Goal: Register for event/course

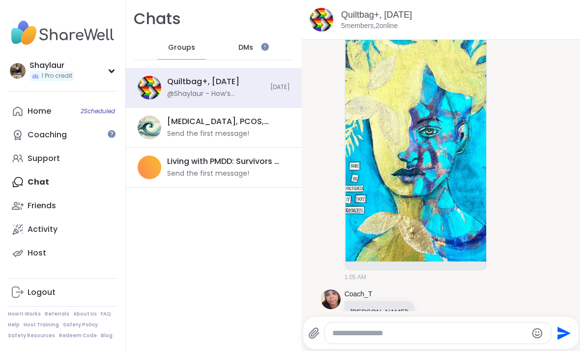
scroll to position [2616, 0]
click at [46, 106] on div "Home 2 Scheduled" at bounding box center [40, 111] width 24 height 11
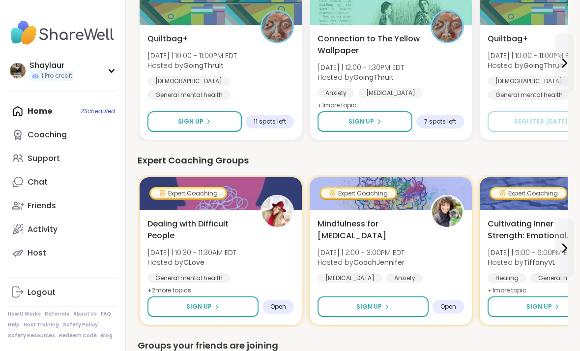
scroll to position [545, 0]
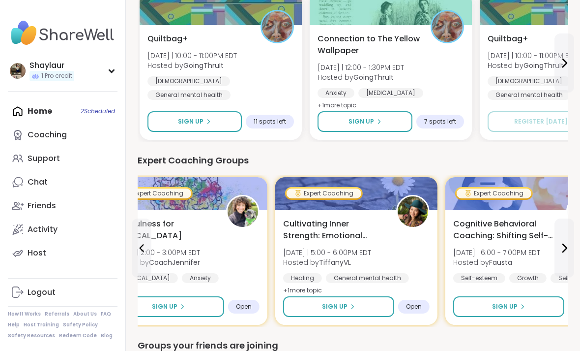
click at [163, 162] on div "Expert Coaching Groups" at bounding box center [353, 160] width 431 height 14
click at [570, 247] on icon at bounding box center [564, 248] width 12 height 12
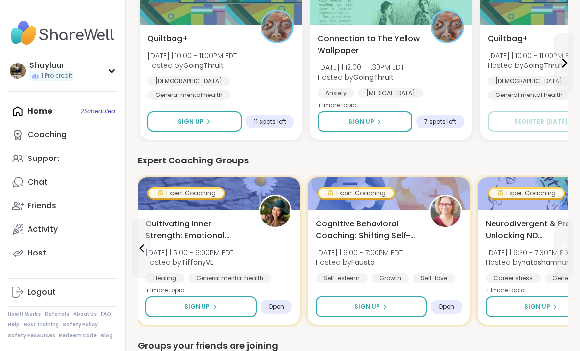
click at [566, 250] on icon at bounding box center [564, 248] width 12 height 12
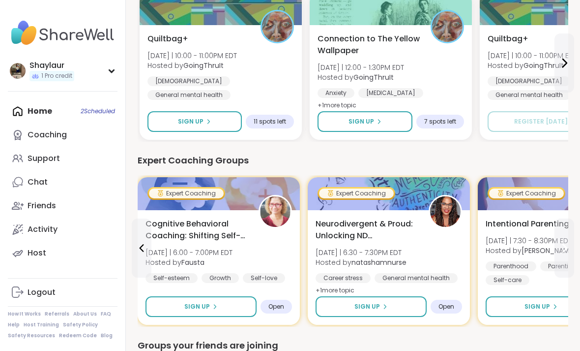
click at [568, 250] on icon at bounding box center [564, 248] width 12 height 12
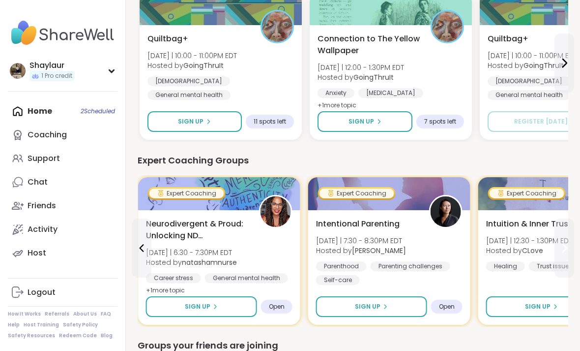
click at [568, 250] on icon at bounding box center [564, 248] width 12 height 12
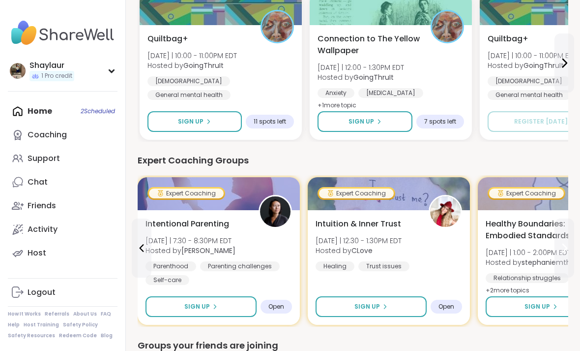
click at [565, 252] on icon at bounding box center [564, 248] width 12 height 12
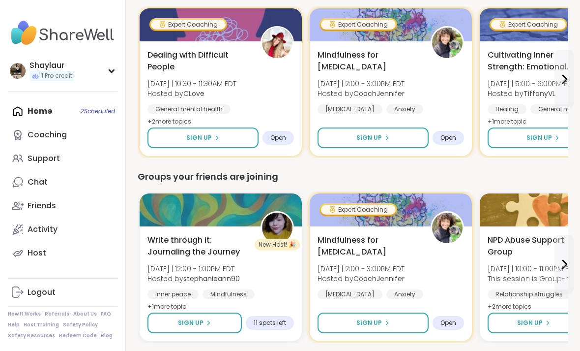
scroll to position [713, 0]
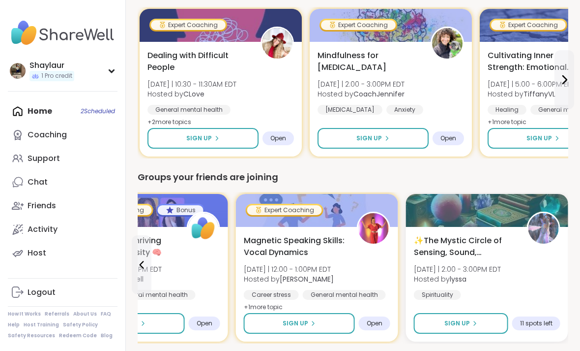
click at [365, 269] on div "Magnetic Speaking Skills: Vocal Dynamics [DATE] | 12:00 - 1:00PM EDT Hosted by …" at bounding box center [317, 273] width 147 height 79
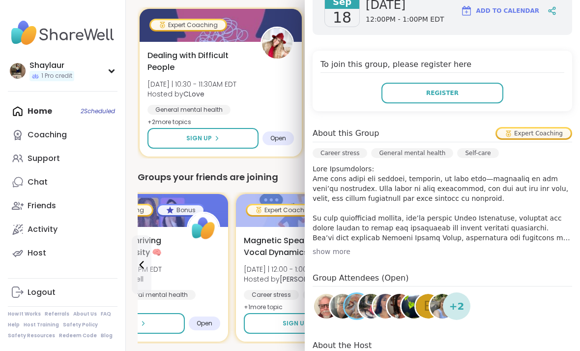
scroll to position [178, 0]
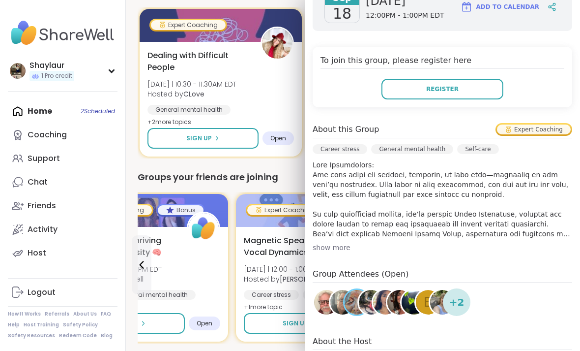
click at [338, 247] on div "show more" at bounding box center [443, 247] width 260 height 10
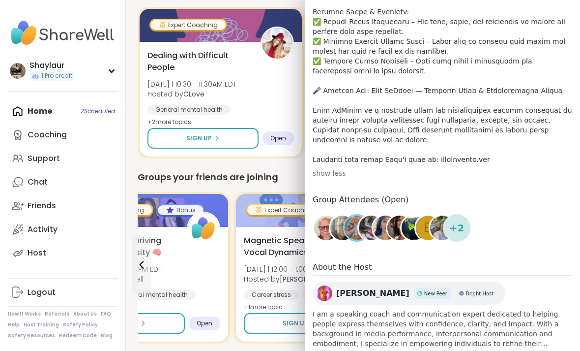
scroll to position [449, 0]
click at [342, 350] on span "show more" at bounding box center [443, 354] width 260 height 10
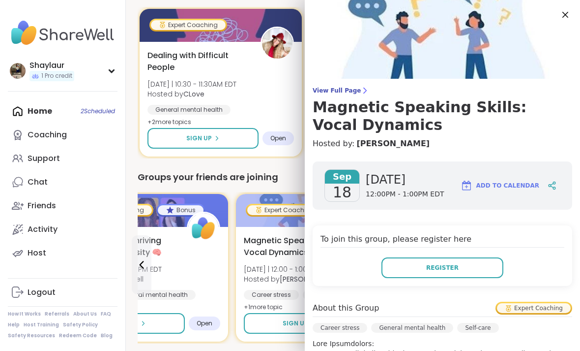
scroll to position [0, 0]
click at [238, 348] on div "We think you'll like these groups New Host! 🎉 Group Reiki: For Overthinkers [DA…" at bounding box center [353, 273] width 431 height 1315
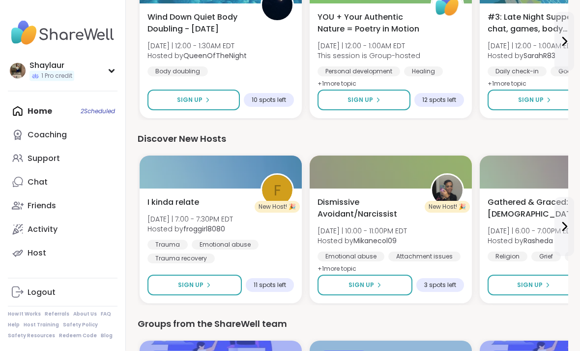
scroll to position [1116, 0]
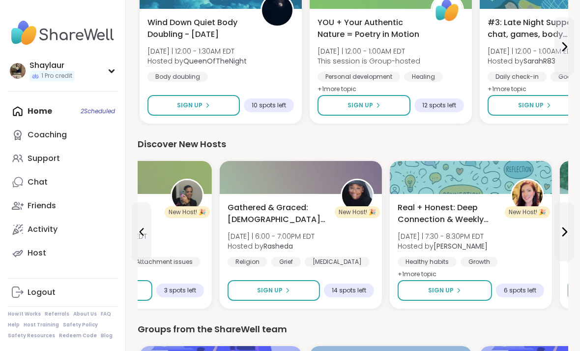
click at [350, 253] on div "Gathered & Graced: [DEMOGRAPHIC_DATA] [MEDICAL_DATA] & Loss [DATE] | 6:00 - 7:0…" at bounding box center [301, 234] width 147 height 65
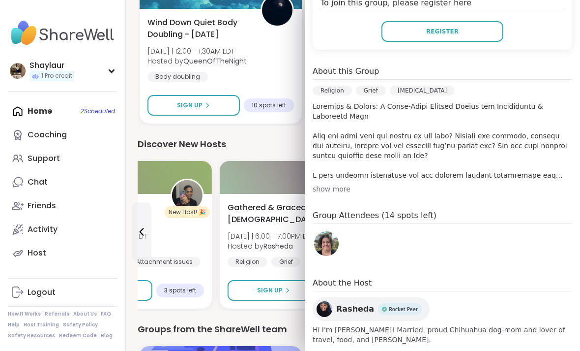
scroll to position [253, 0]
click at [555, 325] on span "Hi I'm [PERSON_NAME]! Married, proud Chihuahua dog-mom and lover of travel, foo…" at bounding box center [443, 335] width 260 height 20
click at [322, 327] on div "[DATE] [DATE] 6:00PM - 7:00PM EDT Add to Calendar To join this group, please re…" at bounding box center [442, 135] width 275 height 435
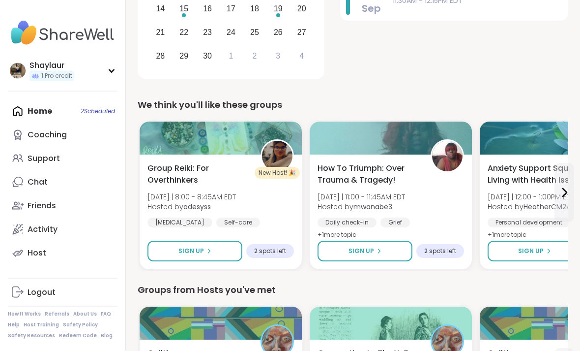
scroll to position [231, 0]
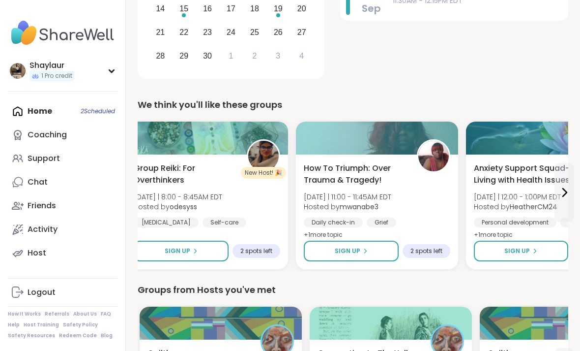
click at [539, 133] on div at bounding box center [547, 137] width 162 height 33
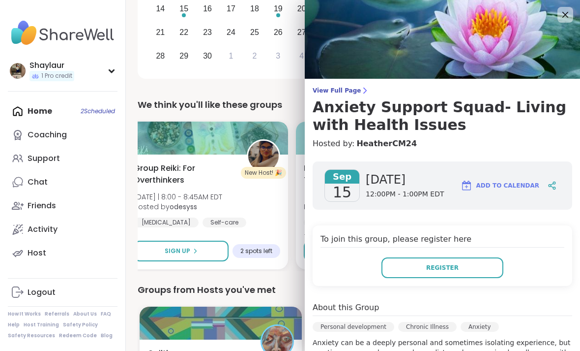
click at [352, 88] on span "View Full Page" at bounding box center [443, 91] width 260 height 8
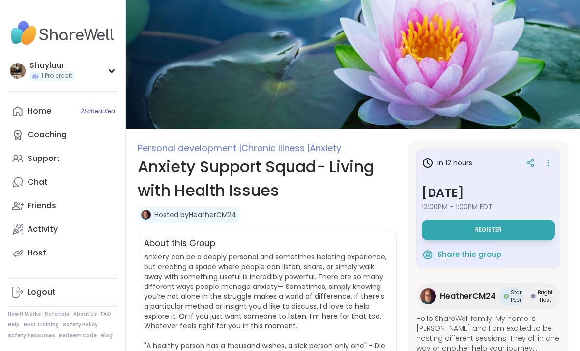
click at [579, 86] on img at bounding box center [353, 64] width 454 height 129
click at [67, 114] on link "Home 2 Scheduled" at bounding box center [63, 111] width 110 height 24
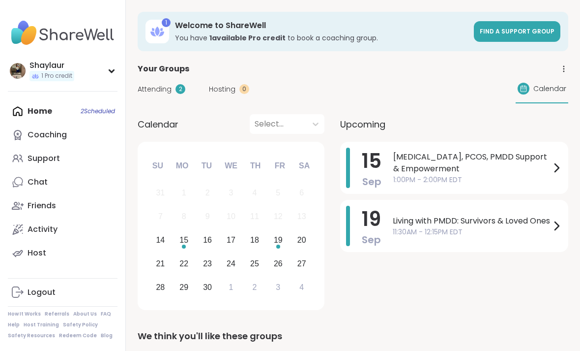
click at [535, 30] on span "Find a support group" at bounding box center [517, 31] width 75 height 8
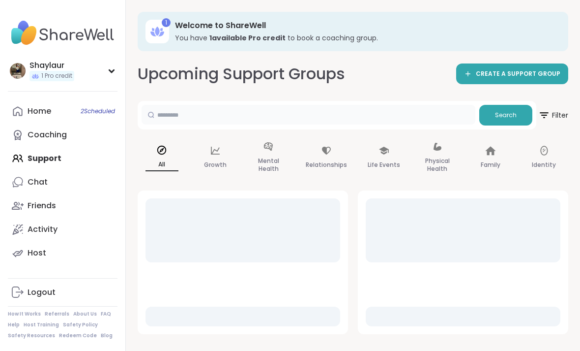
click at [355, 118] on input "text" at bounding box center [309, 115] width 334 height 20
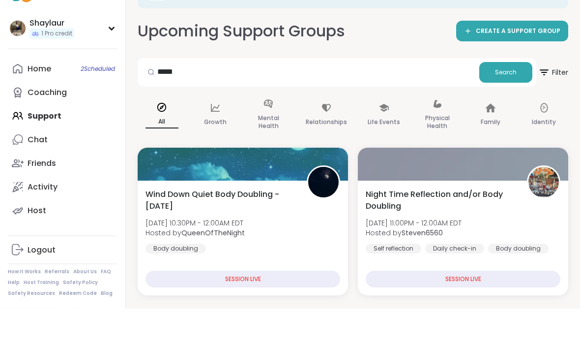
click at [515, 111] on span "Search" at bounding box center [506, 115] width 22 height 9
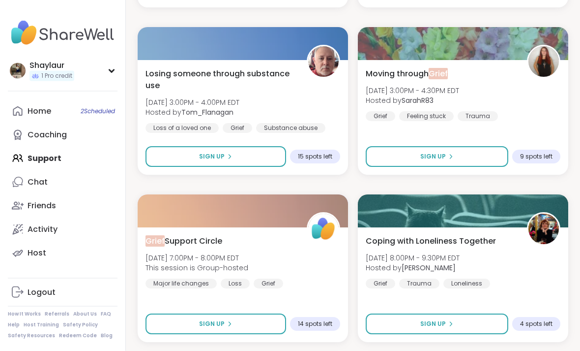
scroll to position [498, 0]
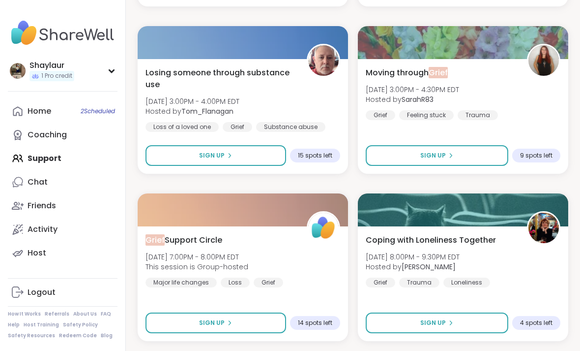
click at [318, 280] on div "Grief Support Circle [DATE] 7:00PM - 8:00PM EDT This session is Group-hosted Ma…" at bounding box center [243, 260] width 195 height 53
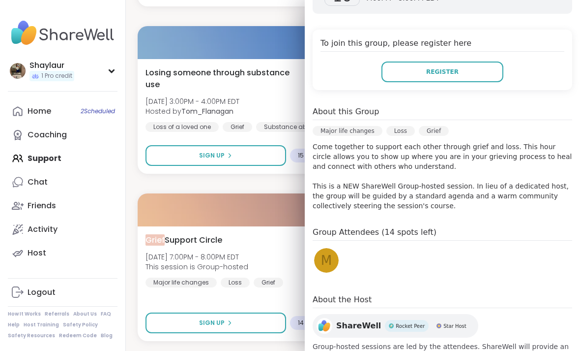
scroll to position [178, 0]
click at [138, 262] on div "Grief Support Circle [DATE] 7:00PM - 8:00PM EDT This session is Group-hosted Ma…" at bounding box center [243, 283] width 210 height 115
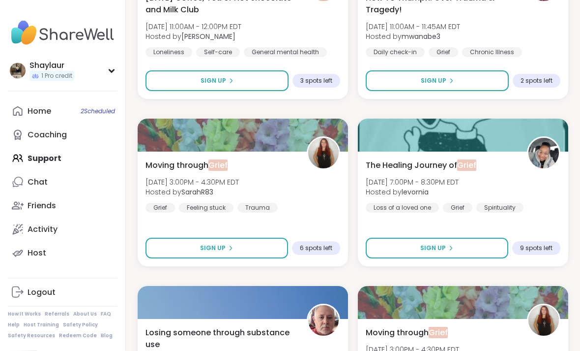
scroll to position [0, 0]
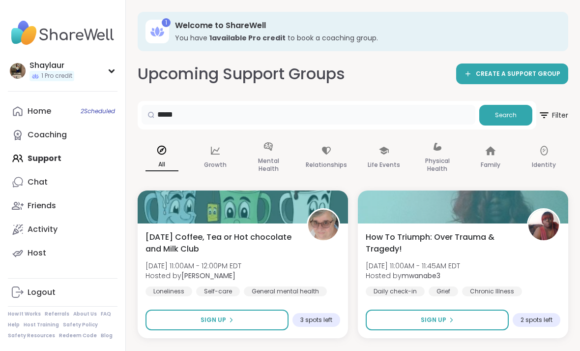
click at [330, 110] on input "*****" at bounding box center [309, 115] width 334 height 20
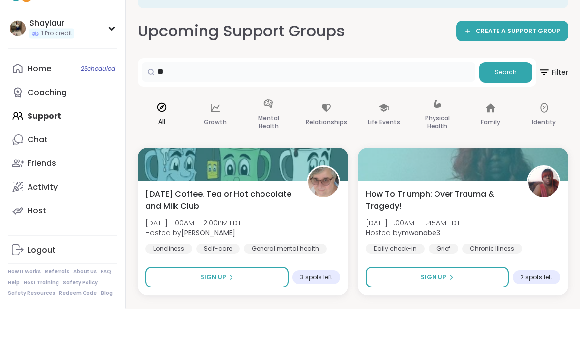
type input "*"
click at [512, 111] on span "Search" at bounding box center [506, 115] width 22 height 9
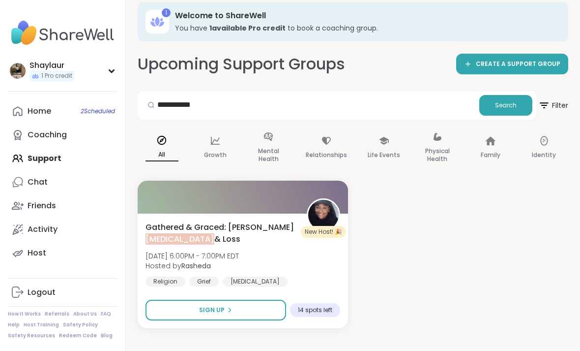
scroll to position [10, 0]
click at [407, 110] on input "**********" at bounding box center [309, 105] width 334 height 20
type input "*"
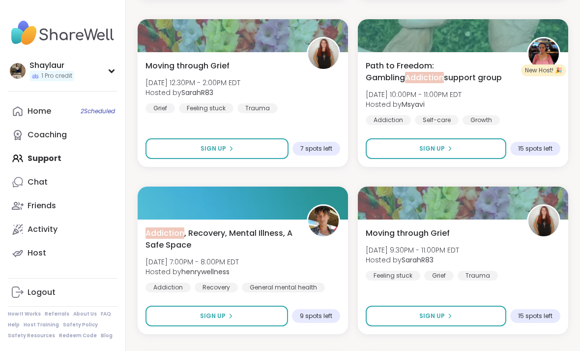
scroll to position [0, 0]
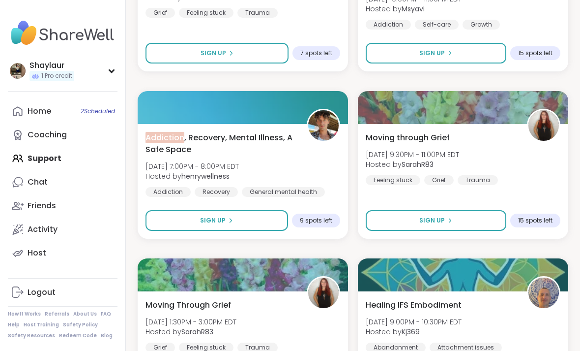
scroll to position [441, 0]
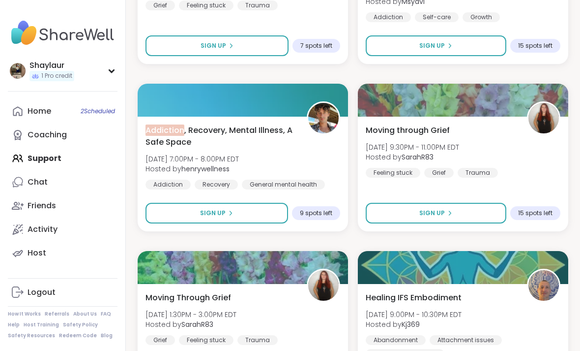
click at [322, 159] on div "Addiction , Recovery, Mental Illness, A Safe Space [DATE] 7:00PM - 8:00PM EDT H…" at bounding box center [243, 156] width 195 height 65
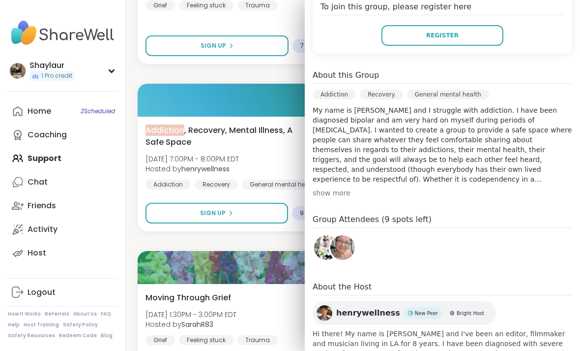
scroll to position [232, 0]
click at [332, 195] on div "show more" at bounding box center [443, 193] width 260 height 10
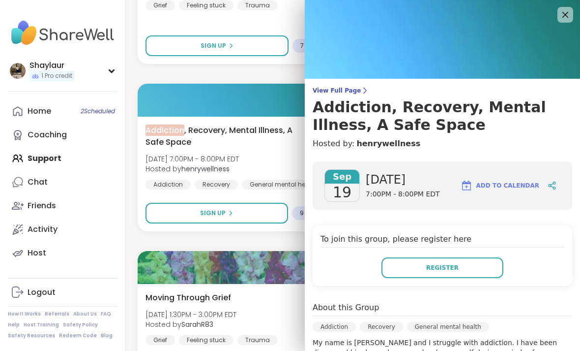
scroll to position [0, 0]
click at [560, 13] on icon at bounding box center [565, 15] width 12 height 12
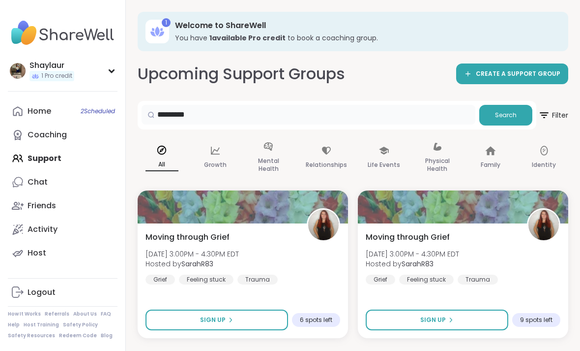
click at [422, 108] on input "*********" at bounding box center [309, 115] width 334 height 20
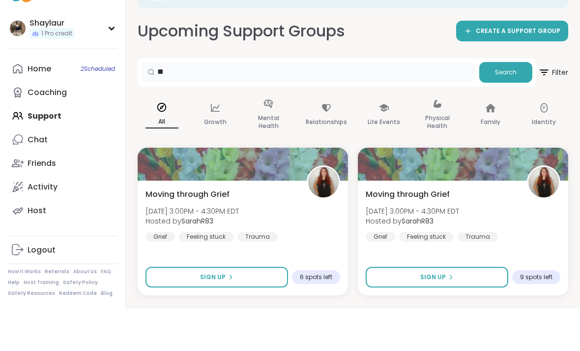
type input "*"
type input "********"
click at [506, 105] on button "Search" at bounding box center [505, 115] width 53 height 21
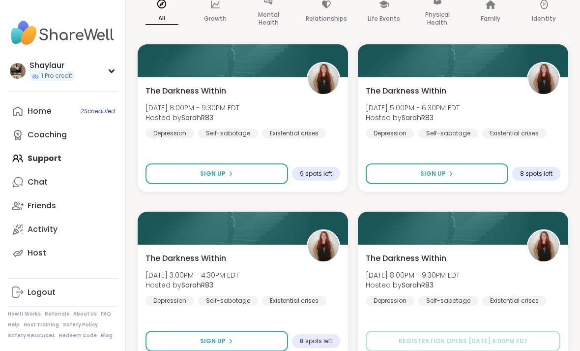
scroll to position [146, 0]
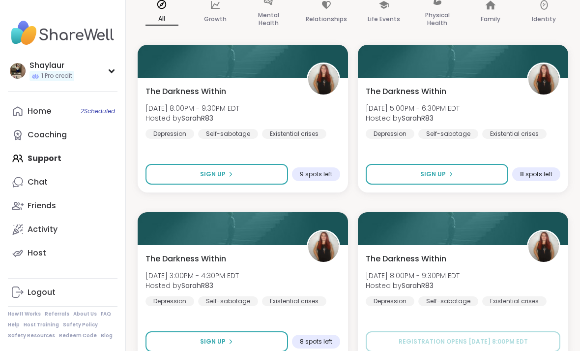
click at [314, 147] on div "The Darkness Within [DATE] 8:00PM - 9:30PM EDT Hosted by SarahR83 [MEDICAL_DATA…" at bounding box center [243, 135] width 210 height 115
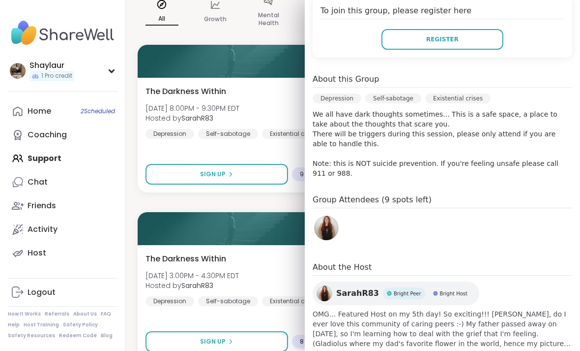
scroll to position [210, 0]
click at [257, 250] on div "The Darkness Within [DATE] 3:00PM - 4:30PM EDT Hosted by SarahR83 [MEDICAL_DATA…" at bounding box center [243, 302] width 210 height 115
click at [275, 105] on div "The Darkness Within [DATE] 8:00PM - 9:30PM EDT Hosted by SarahR83 [MEDICAL_DATA…" at bounding box center [243, 112] width 195 height 53
click at [276, 274] on div "The Darkness Within [DATE] 3:00PM - 4:30PM EDT Hosted by SarahR83 [MEDICAL_DATA…" at bounding box center [243, 279] width 195 height 53
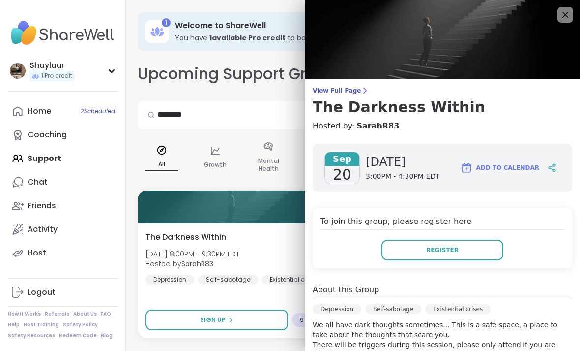
scroll to position [0, 0]
click at [567, 16] on icon at bounding box center [565, 15] width 6 height 6
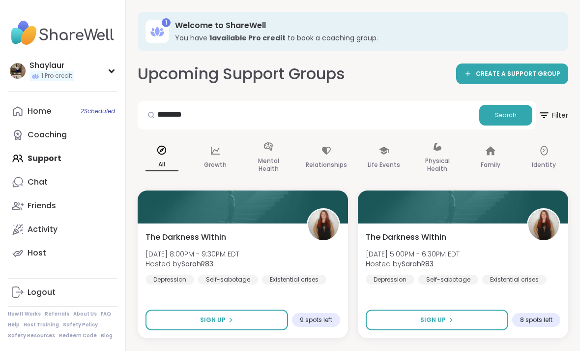
click at [67, 203] on link "Friends" at bounding box center [63, 206] width 110 height 24
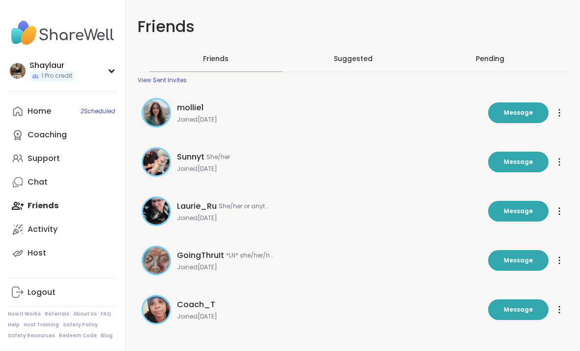
click at [504, 62] on div "Pending" at bounding box center [489, 59] width 133 height 26
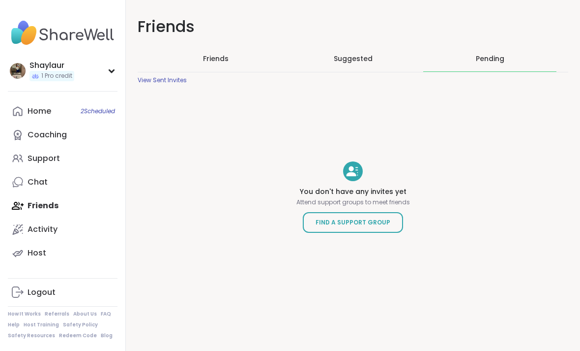
click at [222, 57] on span "Friends" at bounding box center [216, 59] width 26 height 10
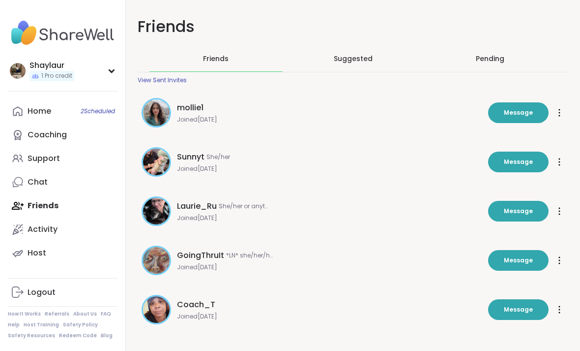
click at [38, 111] on div "Home 2 Scheduled" at bounding box center [40, 111] width 24 height 11
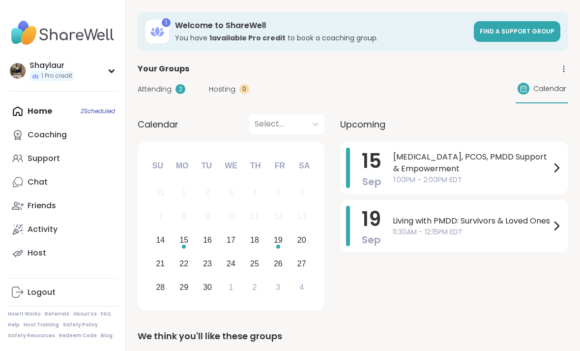
click at [532, 29] on span "Find a support group" at bounding box center [517, 31] width 75 height 8
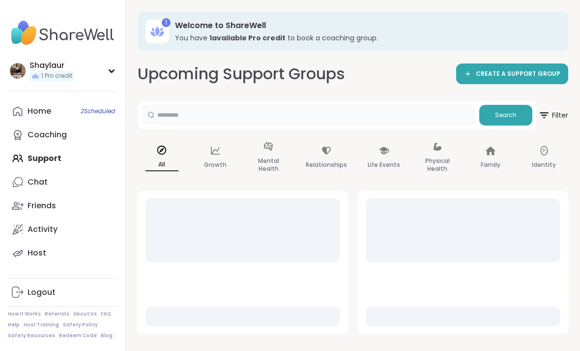
click at [363, 122] on input "text" at bounding box center [309, 115] width 334 height 20
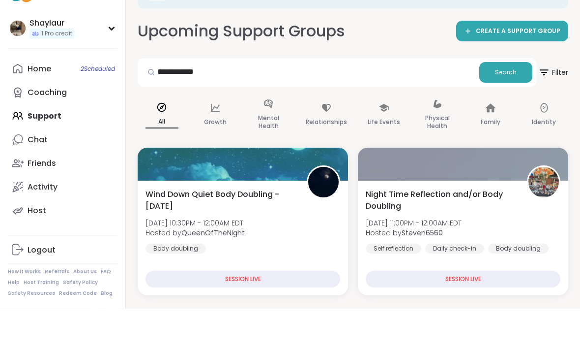
click at [519, 105] on button "Search" at bounding box center [505, 115] width 53 height 21
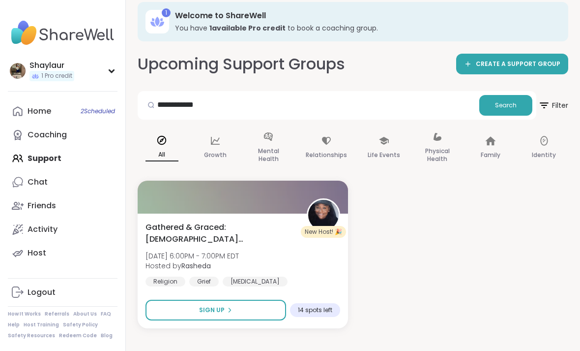
scroll to position [10, 0]
click at [419, 109] on input "**********" at bounding box center [309, 105] width 334 height 20
type input "*"
type input "**"
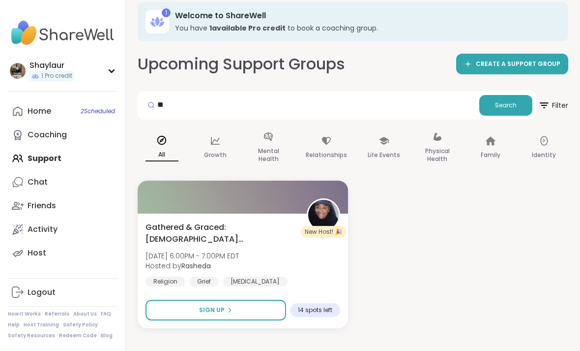
click at [505, 104] on span "Search" at bounding box center [506, 105] width 22 height 9
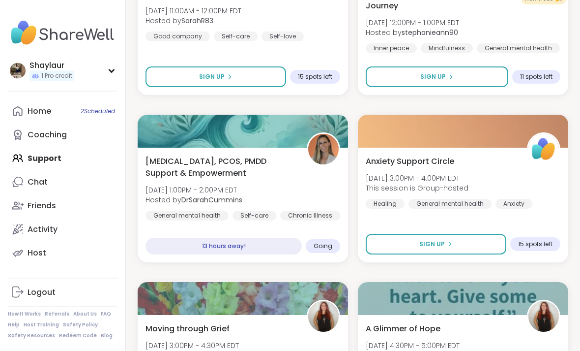
scroll to position [911, 0]
click at [309, 184] on div "[MEDICAL_DATA], PCOS, PMDD Support & Empowerment [DATE] 1:00PM - 2:00PM EDT Hos…" at bounding box center [243, 187] width 195 height 65
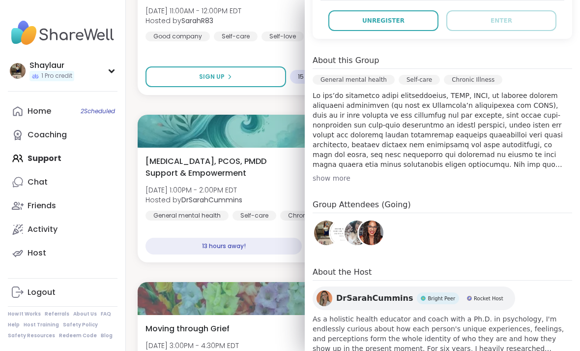
scroll to position [247, 0]
click at [124, 277] on div "Shaylaur 1 Pro credit Profile Membership Settings Help Home 2 Scheduled Coachin…" at bounding box center [63, 175] width 126 height 351
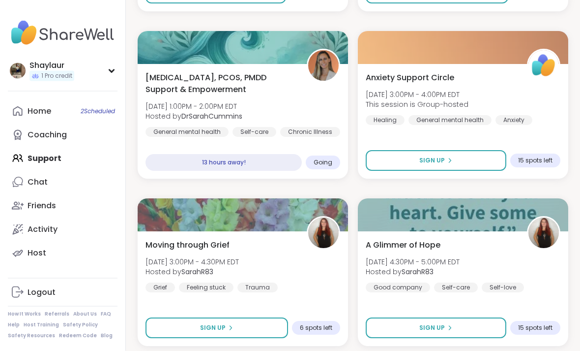
scroll to position [996, 0]
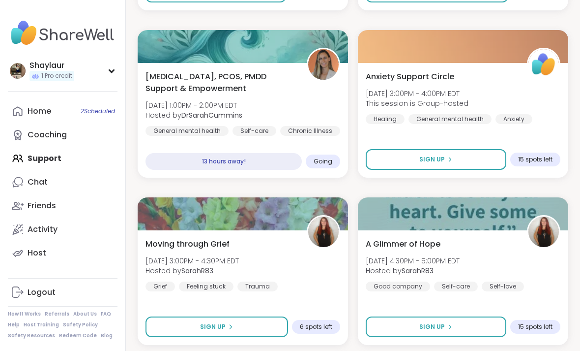
click at [320, 282] on div "Moving through Grief [DATE] 3:00PM - 4:30PM EDT Hosted by SarahR83 Grief Feelin…" at bounding box center [243, 264] width 195 height 53
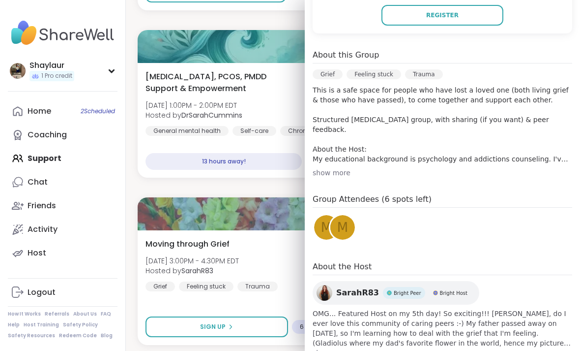
scroll to position [234, 0]
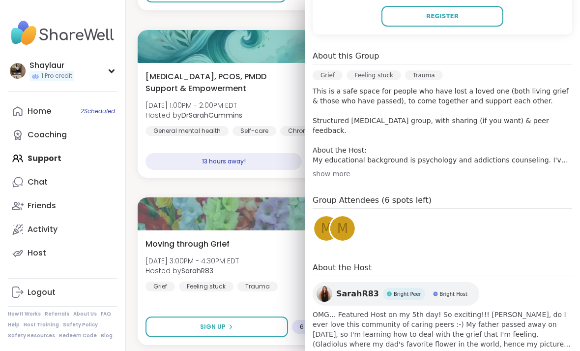
click at [346, 230] on span "M" at bounding box center [342, 228] width 11 height 19
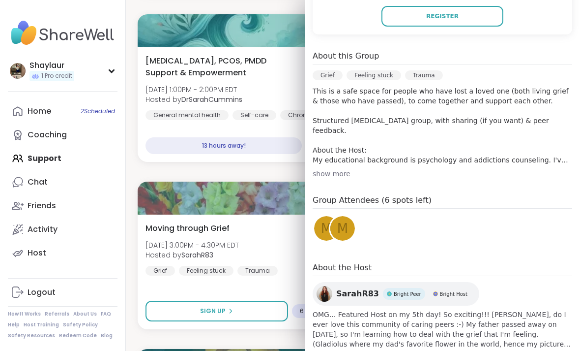
click at [322, 231] on span "m" at bounding box center [326, 228] width 11 height 19
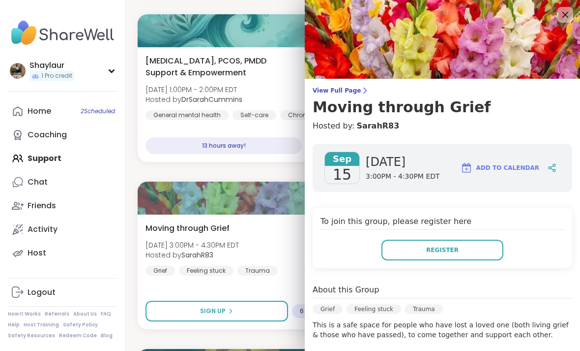
scroll to position [0, 0]
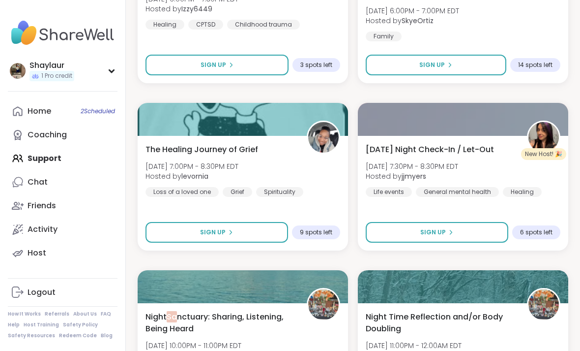
scroll to position [1424, 0]
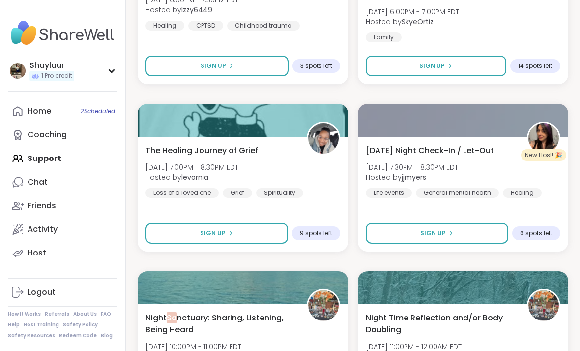
click at [329, 188] on div "The Healing Journey of [PERSON_NAME][DATE] 7:00PM - 8:30PM EDT Hosted by levorn…" at bounding box center [243, 171] width 195 height 53
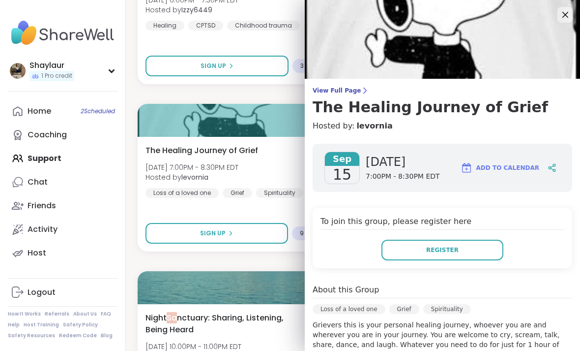
scroll to position [0, 0]
click at [134, 269] on div "1 Welcome to ShareWell You have 1 available Pro credit to book a coaching group…" at bounding box center [353, 181] width 454 height 3210
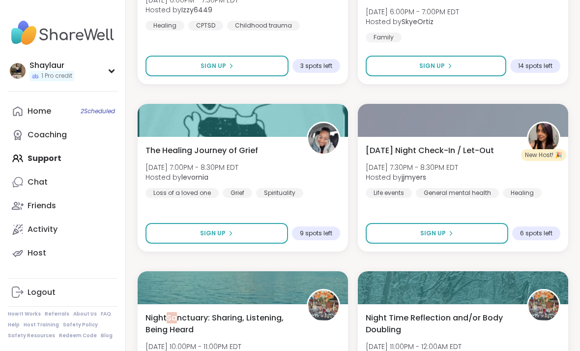
click at [239, 147] on span "The Healing Journey of Grief" at bounding box center [202, 151] width 113 height 12
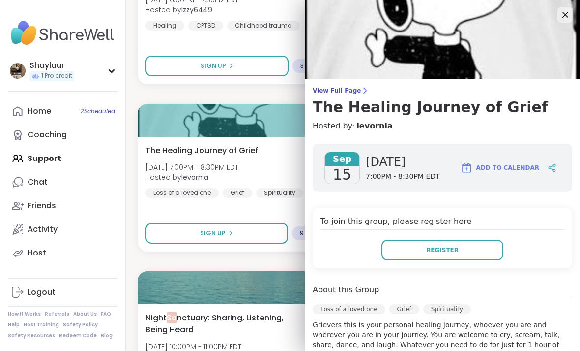
click at [339, 95] on link "View Full Page The Healing Journey of Grief" at bounding box center [443, 101] width 260 height 29
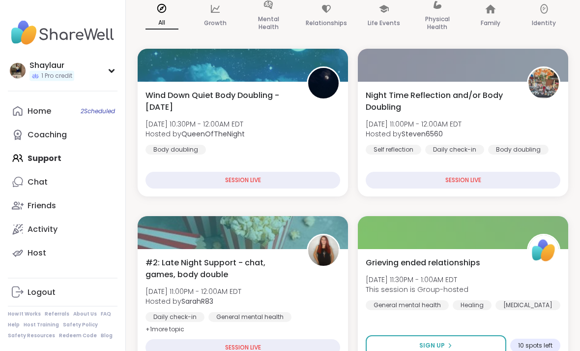
scroll to position [142, 0]
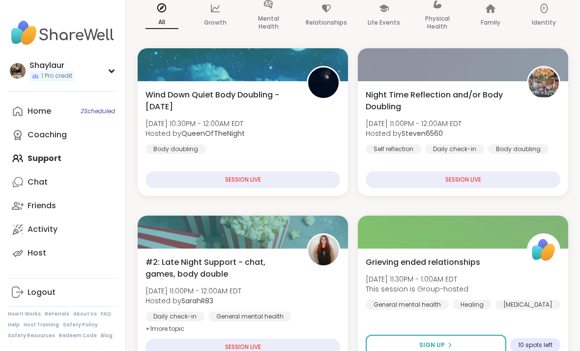
click at [512, 120] on div "Night Time Reflection and/or Body Doubling [DATE] 11:00PM - 12:00AM EDT Hosted …" at bounding box center [463, 121] width 195 height 65
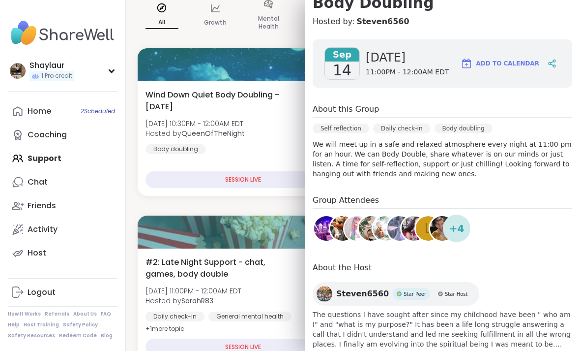
scroll to position [122, 0]
click at [138, 308] on div "#2: Late Night Support - chat, games, body double [DATE] 11:00PM - 12:00AM EDT …" at bounding box center [243, 305] width 210 height 115
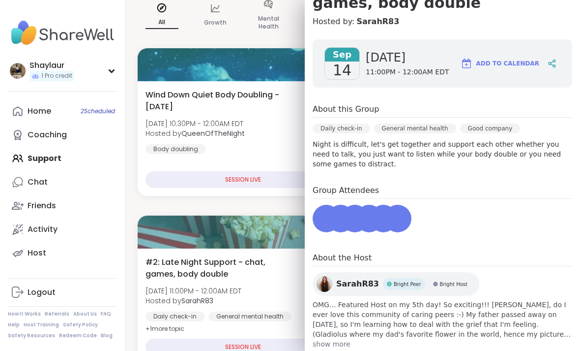
scroll to position [112, 0]
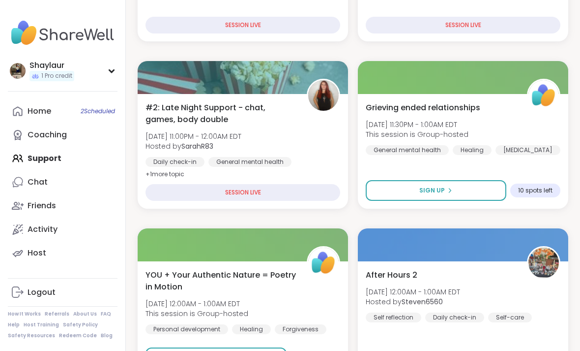
scroll to position [300, 0]
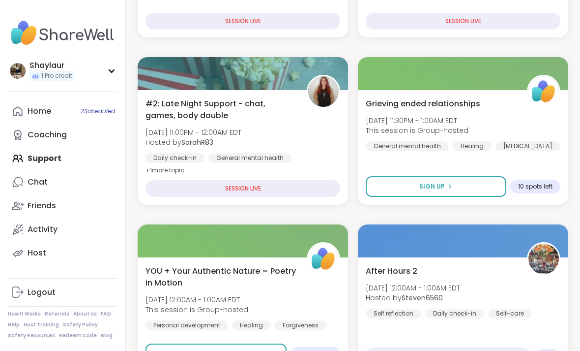
click at [523, 136] on div "Grieving ended relationships [DATE] 11:30PM - 1:00AM EDT This session is Group-…" at bounding box center [463, 124] width 195 height 53
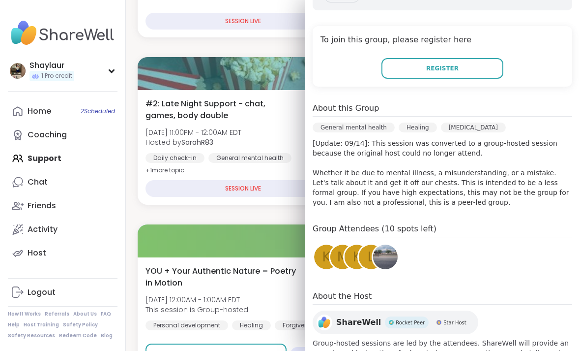
scroll to position [180, 0]
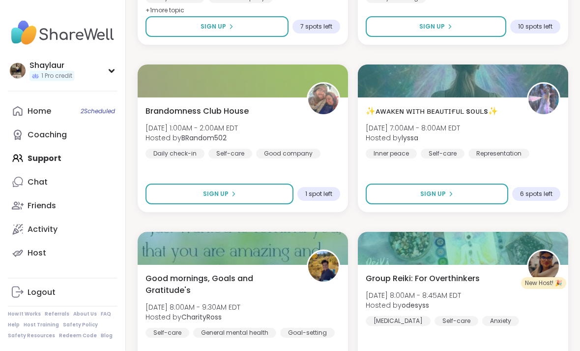
scroll to position [797, 0]
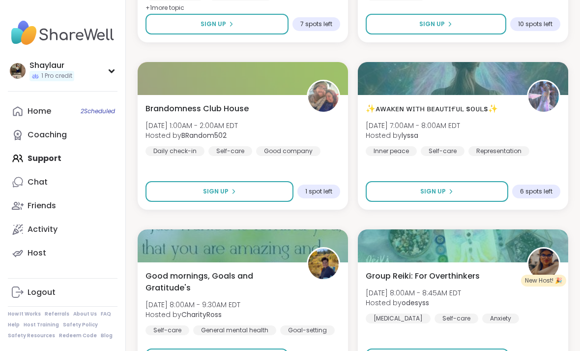
click at [550, 141] on div "✨ᴀᴡᴀᴋᴇɴ ᴡɪᴛʜ ʙᴇᴀᴜᴛɪғᴜʟ sᴏᴜʟs✨ [DATE] 7:00AM - 8:00AM EDT Hosted by lyssa Inner …" at bounding box center [463, 129] width 195 height 53
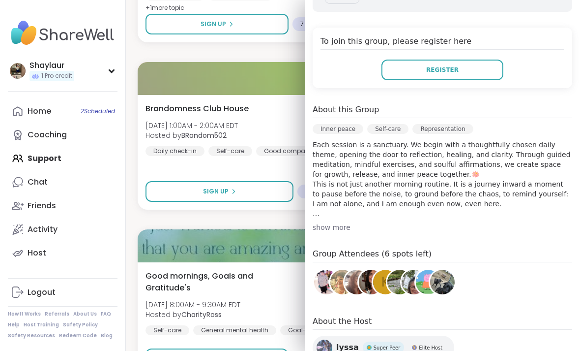
scroll to position [200, 0]
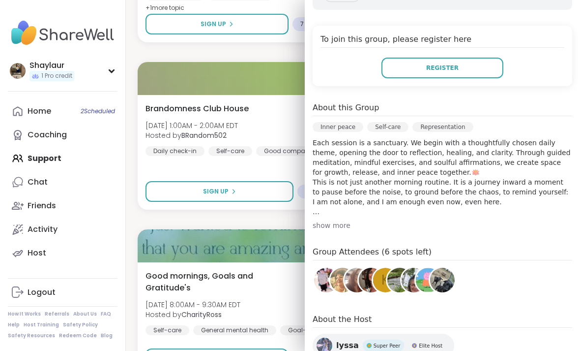
click at [323, 220] on div "show more" at bounding box center [443, 225] width 260 height 10
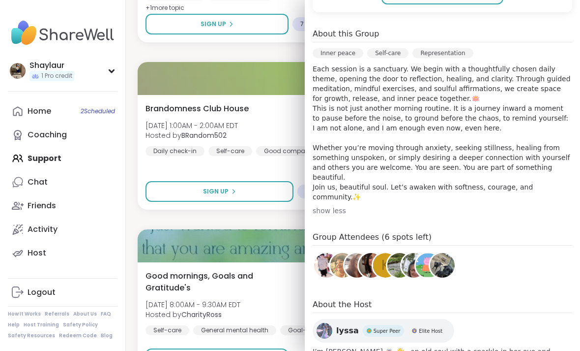
scroll to position [273, 0]
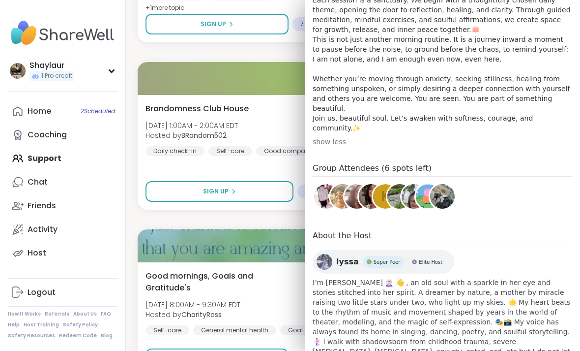
scroll to position [342, 0]
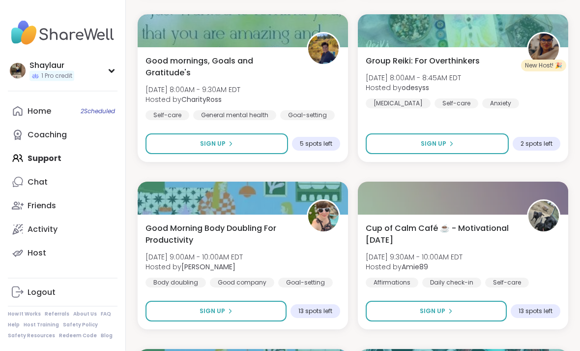
scroll to position [1012, 0]
click at [556, 105] on div "Group Reiki: For Overthinkers [DATE] 8:00AM - 8:45AM EDT Hosted by odesyss [MED…" at bounding box center [463, 81] width 195 height 53
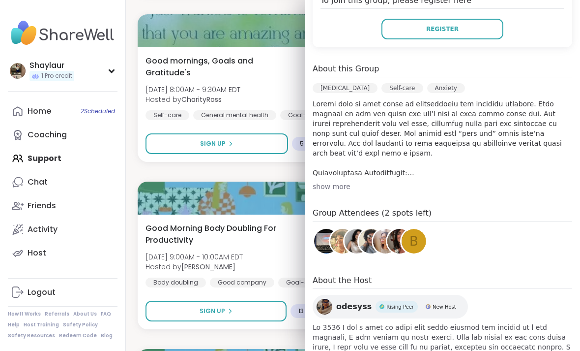
scroll to position [223, 0]
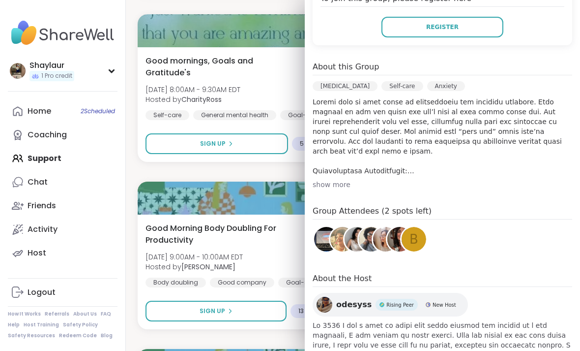
click at [340, 186] on div "show more" at bounding box center [443, 184] width 260 height 10
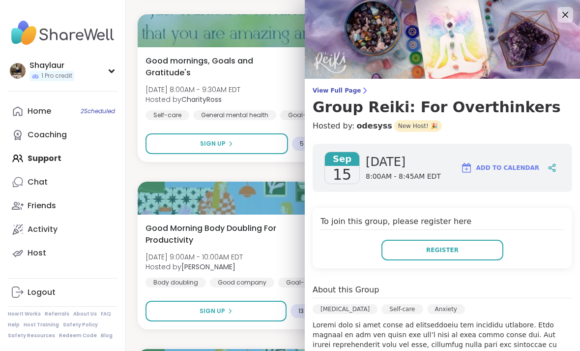
scroll to position [0, 0]
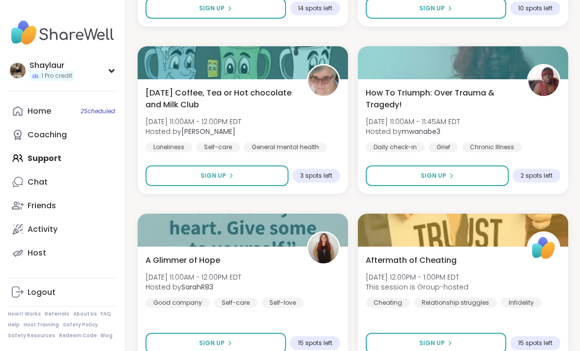
scroll to position [1481, 0]
click at [537, 118] on div "How To Triumph: Over Trauma & Tragedy! [DATE] 11:00AM - 11:45AM EDT Hosted by m…" at bounding box center [463, 119] width 195 height 65
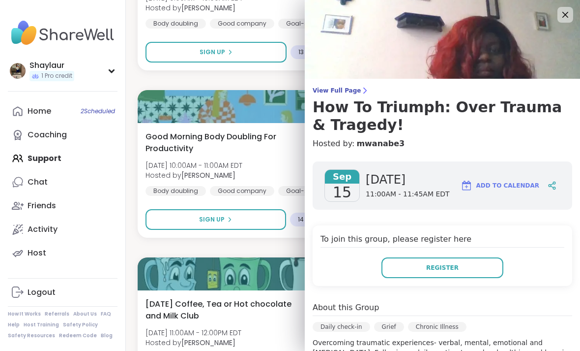
scroll to position [0, 0]
click at [139, 258] on div at bounding box center [243, 273] width 210 height 33
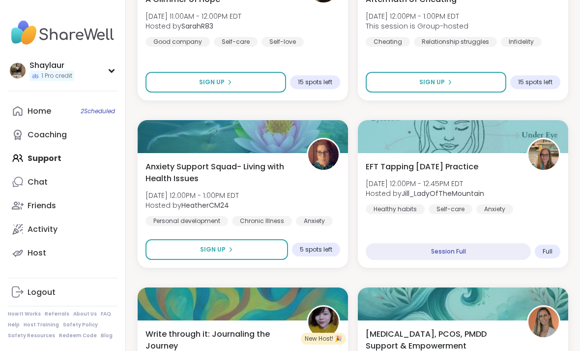
scroll to position [1742, 0]
click at [548, 215] on div "EFT Tapping [DATE] Practice [DATE] 12:00PM - 12:45PM EDT Hosted by [PERSON_NAME…" at bounding box center [463, 210] width 210 height 115
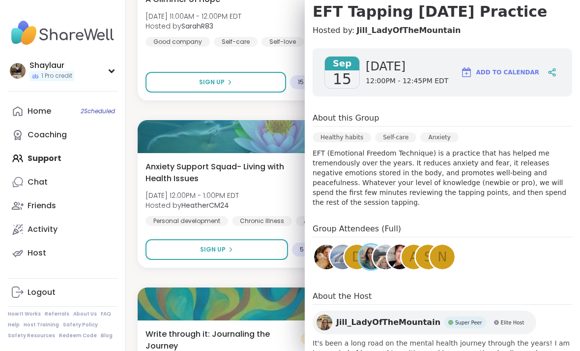
scroll to position [94, 0]
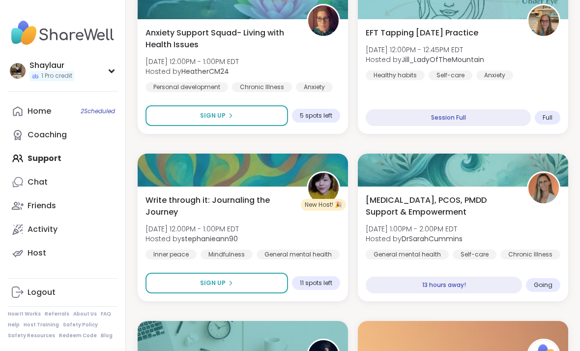
scroll to position [1875, 0]
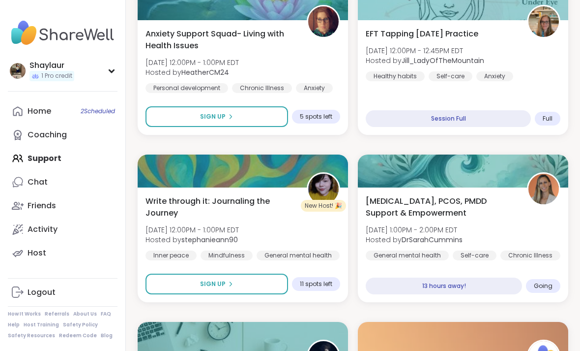
click at [309, 226] on div "Write through it: Journaling the Journey [DATE] 12:00PM - 1:00PM EDT Hosted by …" at bounding box center [243, 227] width 195 height 65
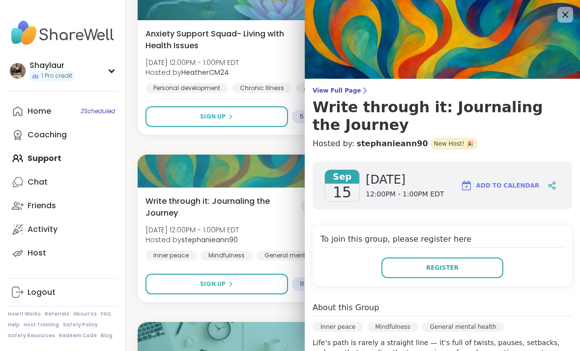
scroll to position [0, 0]
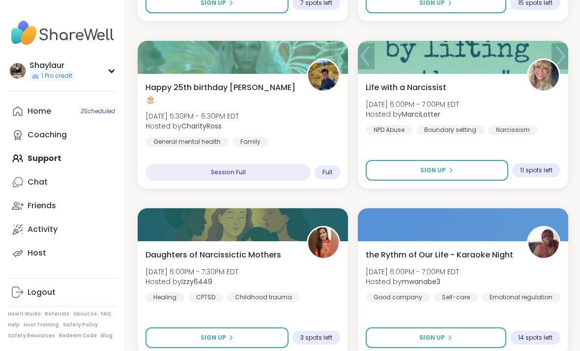
scroll to position [2837, 0]
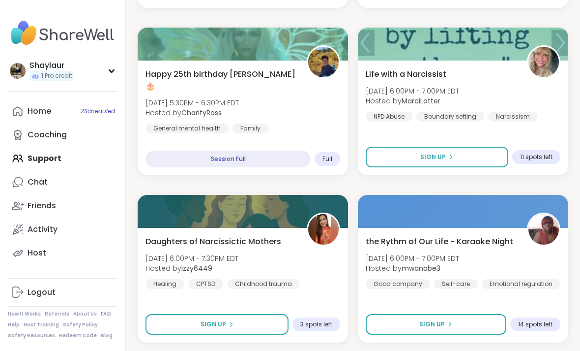
click at [55, 205] on div "Friends" at bounding box center [42, 205] width 29 height 11
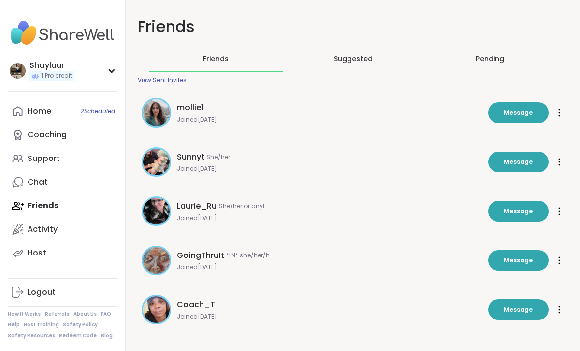
click at [198, 258] on span "GoingThruIt" at bounding box center [200, 255] width 47 height 12
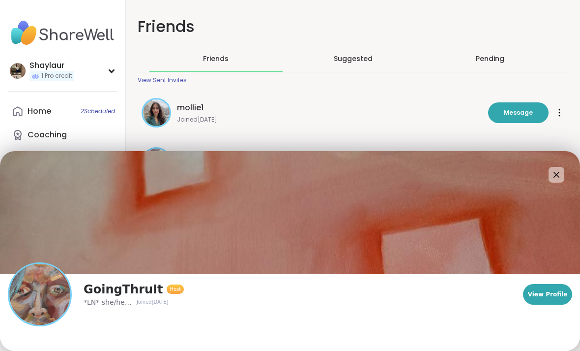
click at [128, 297] on span "GoingThruIt" at bounding box center [123, 289] width 79 height 16
click at [554, 302] on button "View Profile" at bounding box center [547, 294] width 49 height 21
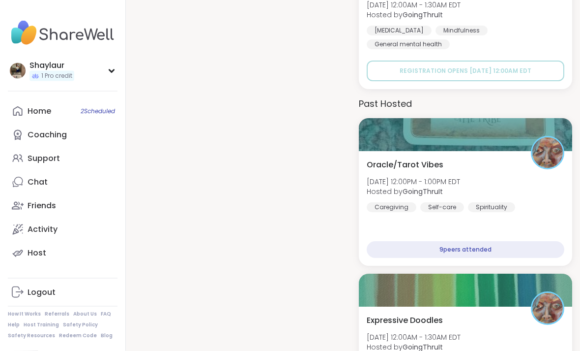
scroll to position [2519, 0]
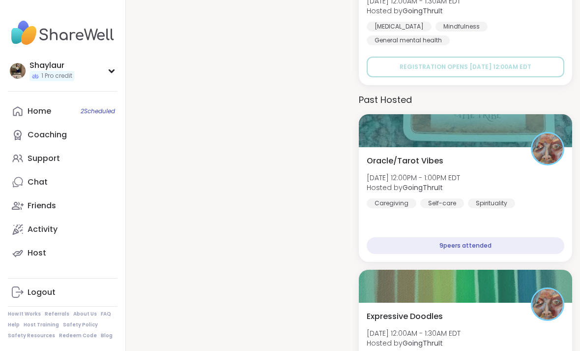
click at [432, 155] on span "Oracle/Tarot Vibes" at bounding box center [405, 161] width 77 height 12
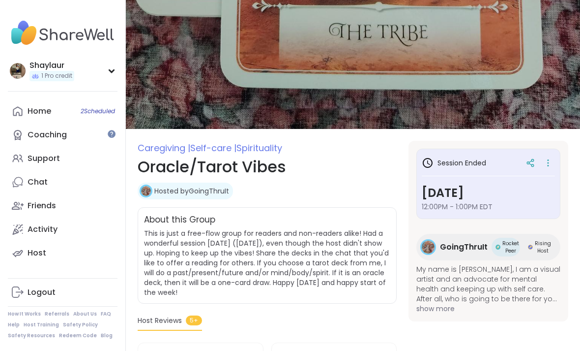
scroll to position [15, 0]
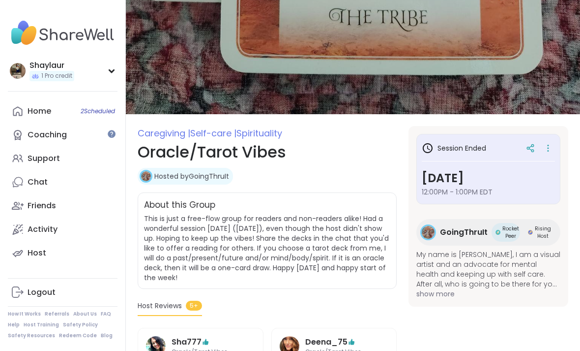
click at [443, 297] on span "show more" at bounding box center [488, 294] width 144 height 10
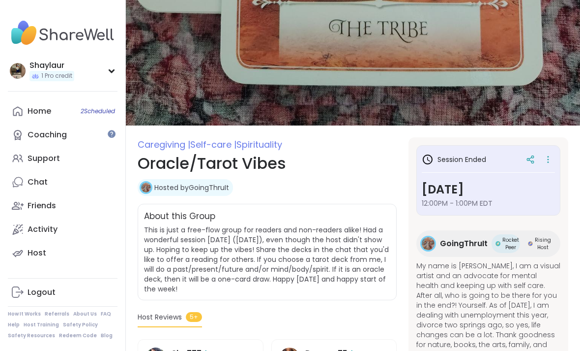
scroll to position [0, 0]
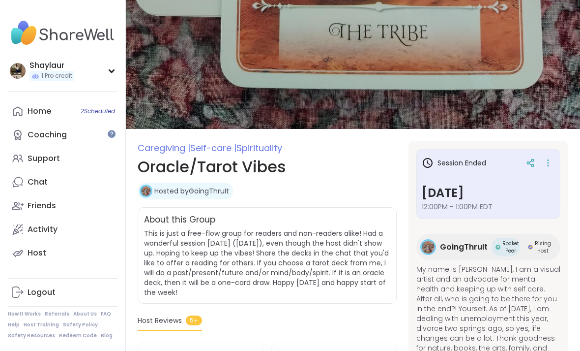
click at [454, 81] on img at bounding box center [353, 64] width 454 height 129
click at [50, 106] on div "Home 2 Scheduled" at bounding box center [40, 111] width 24 height 11
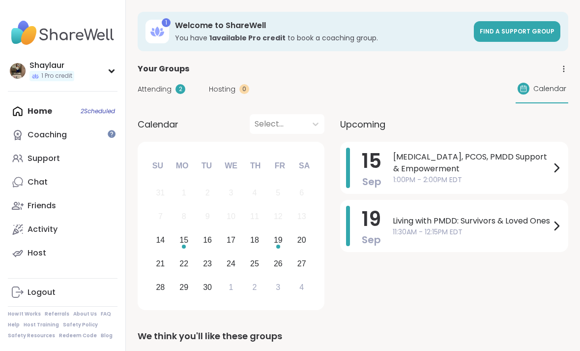
click at [528, 33] on span "Find a support group" at bounding box center [517, 31] width 75 height 8
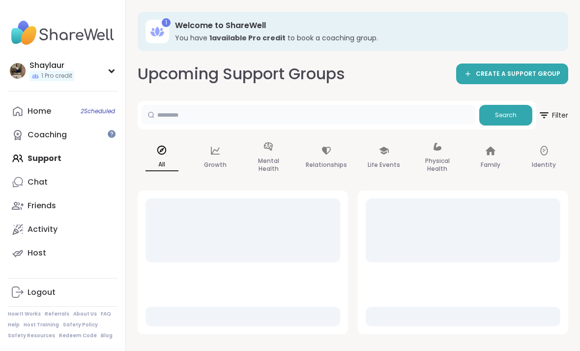
click at [346, 115] on input "text" at bounding box center [309, 115] width 334 height 20
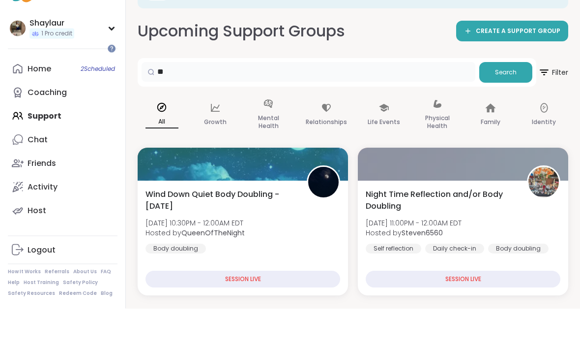
type input "*"
type input "*****"
click at [524, 105] on button "Search" at bounding box center [505, 115] width 53 height 21
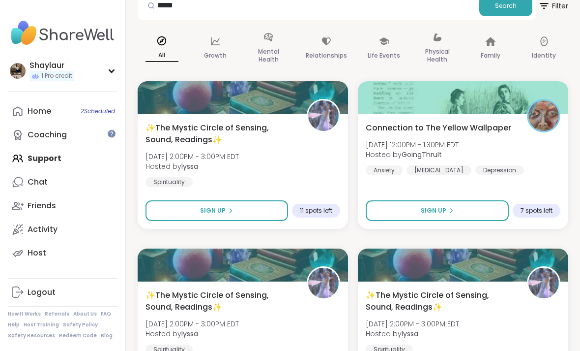
scroll to position [109, 0]
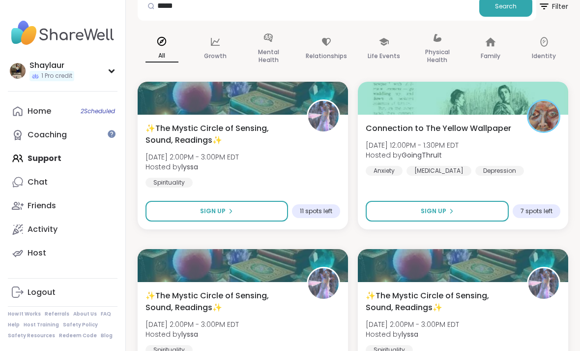
click at [548, 179] on div "Connection to The Yellow Wallpaper Sun, Sep 21 | 12:00PM - 1:30PM EDT Hosted by…" at bounding box center [463, 172] width 210 height 115
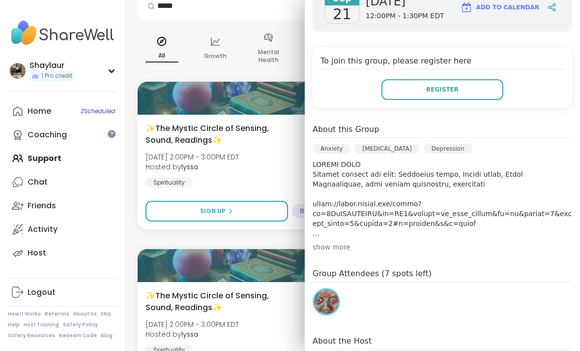
scroll to position [178, 0]
click at [338, 241] on div "show more" at bounding box center [443, 246] width 260 height 10
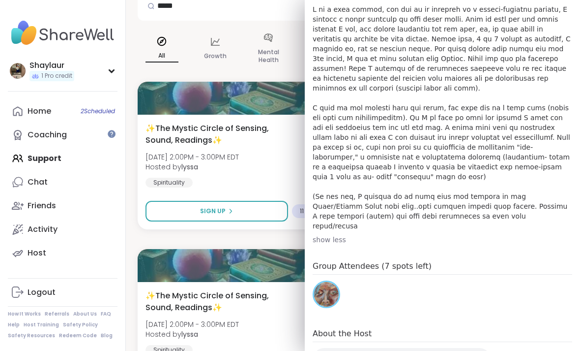
scroll to position [520, 0]
click at [272, 345] on div "✨The Mystic Circle of Sensing, Sound, Readings✨ Thu, Sep 25 | 2:00PM - 3:00PM E…" at bounding box center [243, 322] width 195 height 65
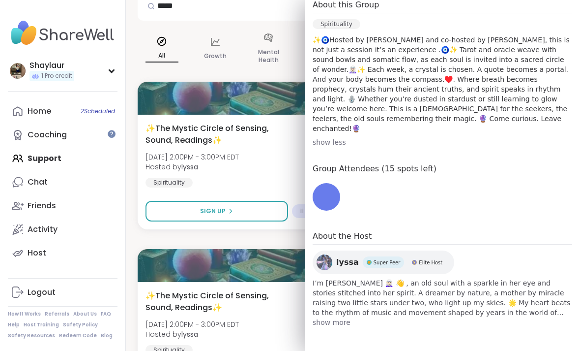
scroll to position [251, 0]
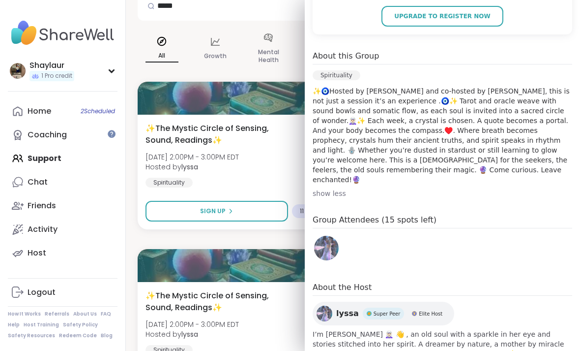
click at [267, 167] on div "✨The Mystic Circle of Sensing, Sound, Readings✨ Thu, Sep 18 | 2:00PM - 3:00PM E…" at bounding box center [243, 154] width 195 height 65
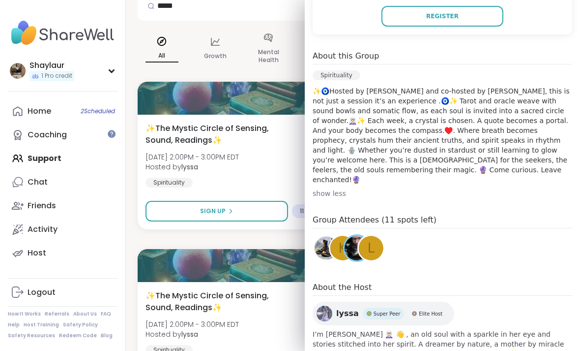
click at [352, 188] on div "show less" at bounding box center [443, 193] width 260 height 10
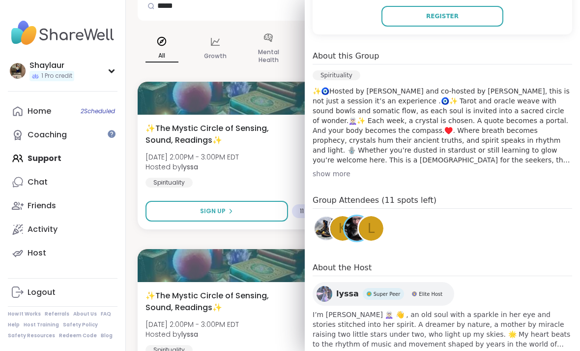
click at [341, 174] on div "show more" at bounding box center [443, 174] width 260 height 10
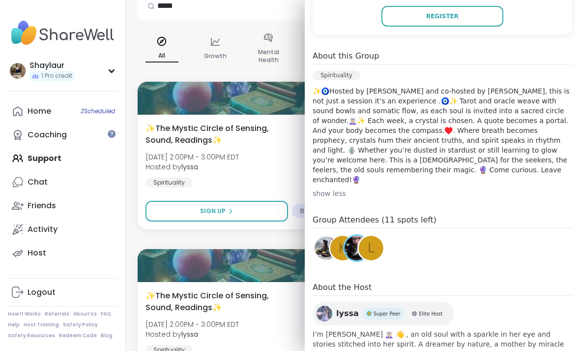
click at [335, 188] on div "show less" at bounding box center [443, 193] width 260 height 10
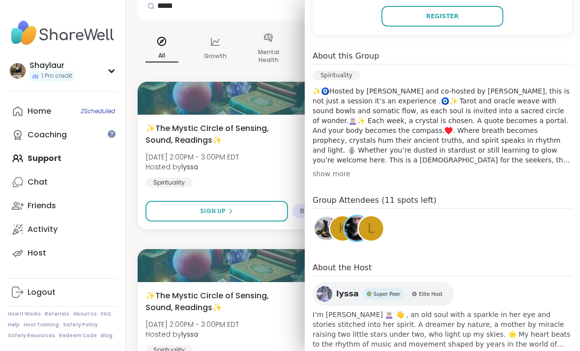
click at [337, 176] on div "show more" at bounding box center [443, 174] width 260 height 10
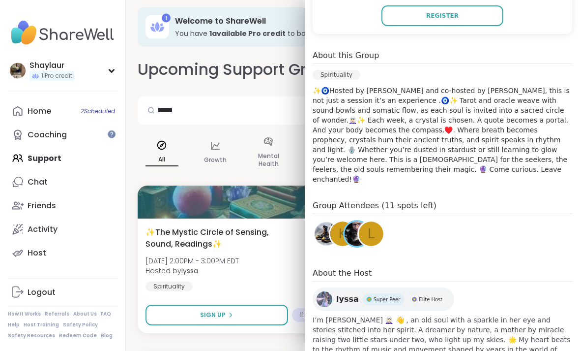
scroll to position [0, 0]
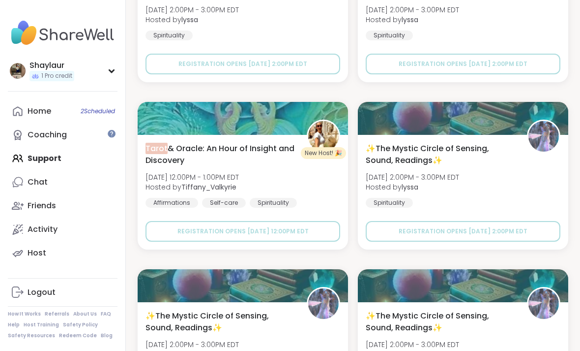
scroll to position [422, 0]
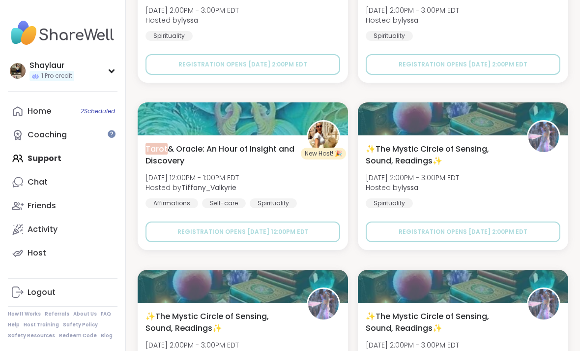
click at [317, 177] on div "Tarot & Oracle: An Hour of Insight and Discovery Sat, Oct 04 | 12:00PM - 1:00PM…" at bounding box center [243, 175] width 195 height 65
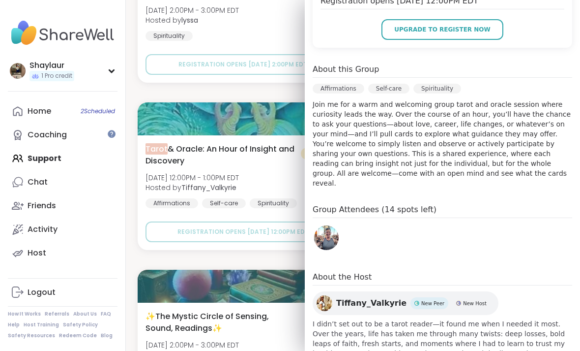
scroll to position [237, 0]
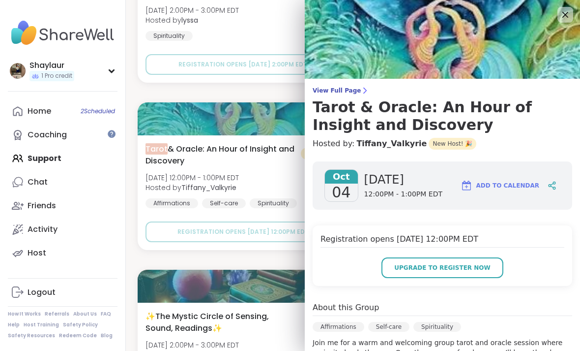
scroll to position [0, 0]
click at [475, 266] on span "Upgrade to register now" at bounding box center [442, 267] width 96 height 9
click at [523, 185] on span "Add to Calendar" at bounding box center [507, 185] width 63 height 9
click at [555, 187] on icon at bounding box center [554, 188] width 2 height 2
click at [134, 250] on div "1 Welcome to ShareWell You have 1 available Pro credit to book a coaching group…" at bounding box center [353, 248] width 454 height 1341
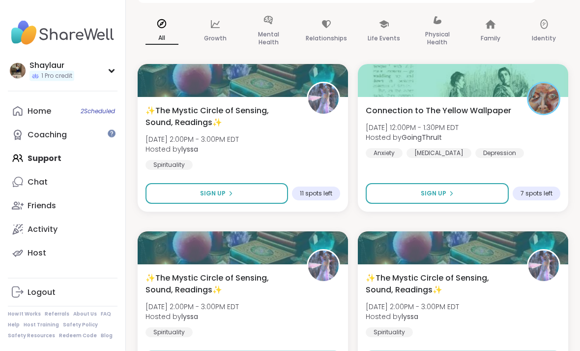
scroll to position [126, 0]
click at [498, 119] on div "Connection to The Yellow Wallpaper Sun, Sep 21 | 12:00PM - 1:30PM EDT Hosted by…" at bounding box center [463, 131] width 195 height 53
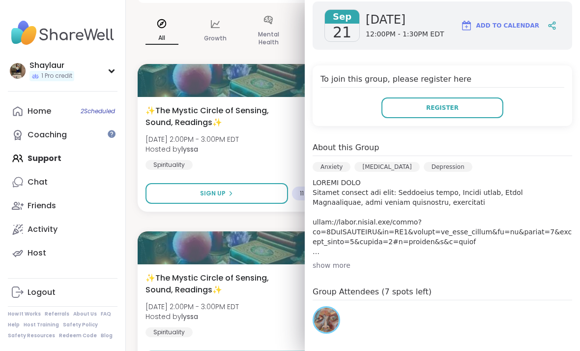
scroll to position [165, 0]
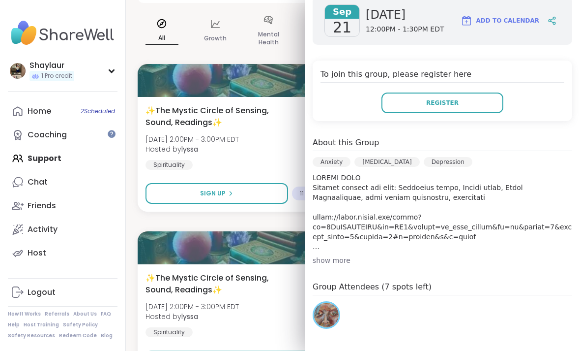
click at [327, 255] on div "show more" at bounding box center [443, 260] width 260 height 10
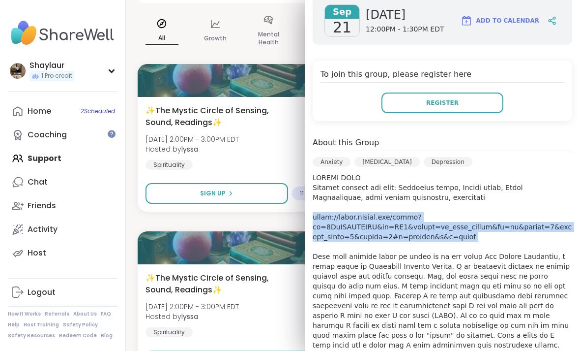
copy p "https://books.google.com/books?id=4XsEAAAAYAAJ&pg=PA1&source=kp_read_button&hl=…"
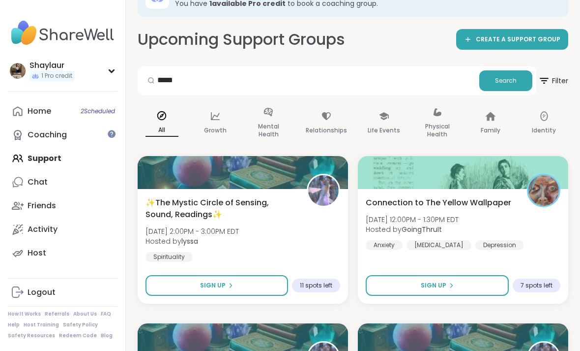
scroll to position [0, 0]
